Goal: Task Accomplishment & Management: Use online tool/utility

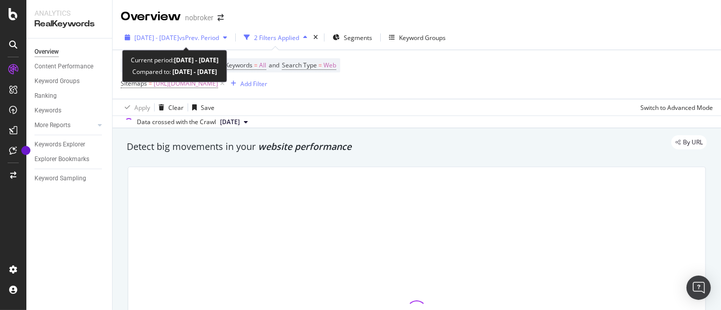
click at [219, 39] on span "vs Prev. Period" at bounding box center [199, 37] width 40 height 9
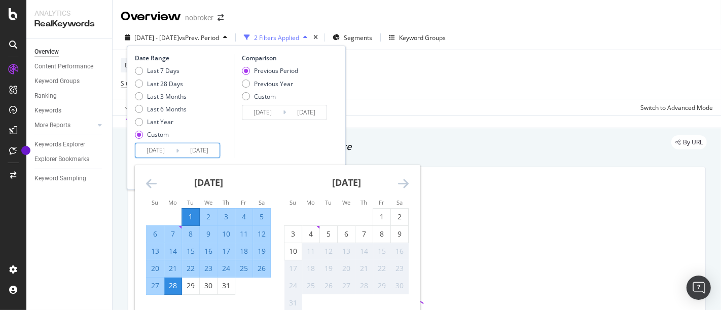
click at [159, 153] on input "[DATE]" at bounding box center [155, 151] width 41 height 14
click at [197, 148] on input "[DATE]" at bounding box center [199, 151] width 41 height 14
click at [274, 129] on div "Comparison Previous Period Previous Year Custom [DATE] Navigate forward to inte…" at bounding box center [282, 106] width 96 height 104
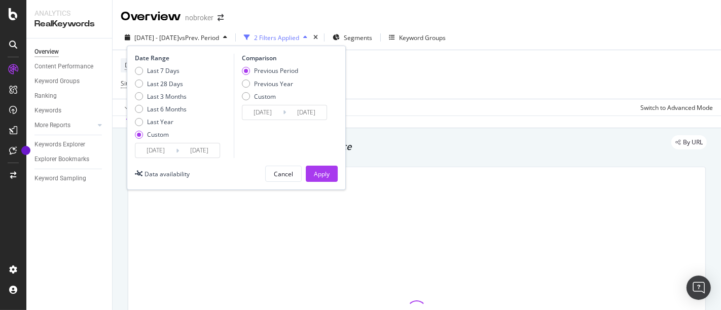
click at [159, 151] on input "[DATE]" at bounding box center [155, 151] width 41 height 14
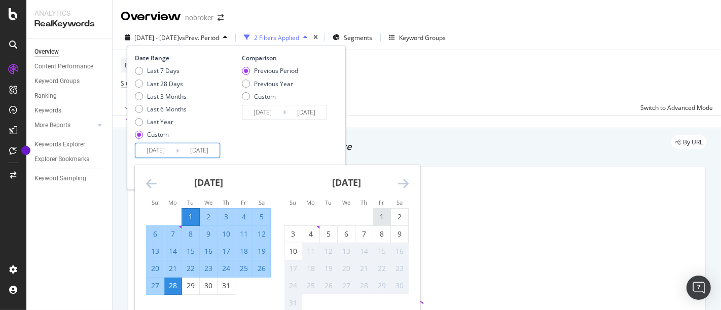
click at [382, 215] on div "1" at bounding box center [381, 217] width 17 height 10
type input "[DATE]"
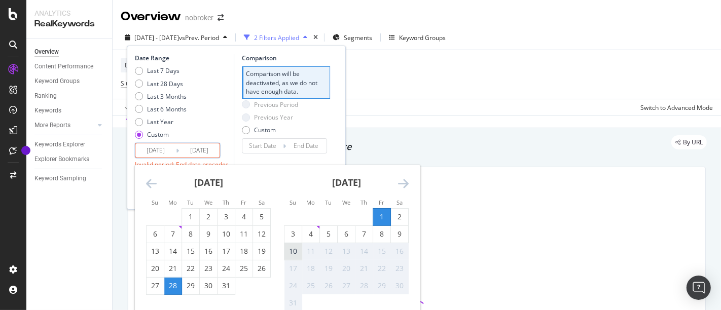
click at [295, 251] on div "10" at bounding box center [293, 252] width 17 height 10
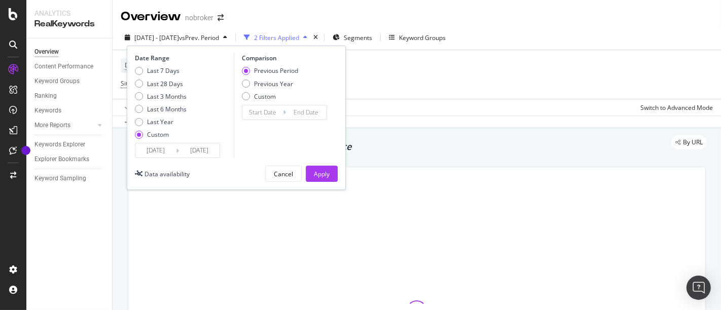
type input "[DATE]"
click at [323, 175] on div "Apply" at bounding box center [322, 174] width 16 height 9
